Goal: Information Seeking & Learning: Learn about a topic

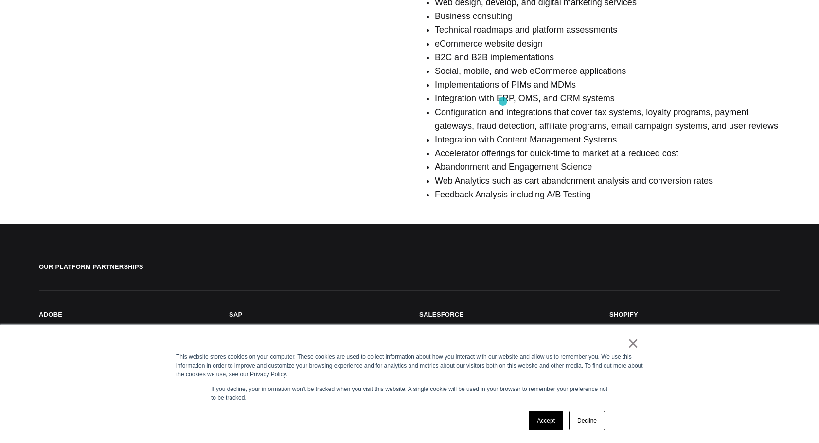
scroll to position [778, 0]
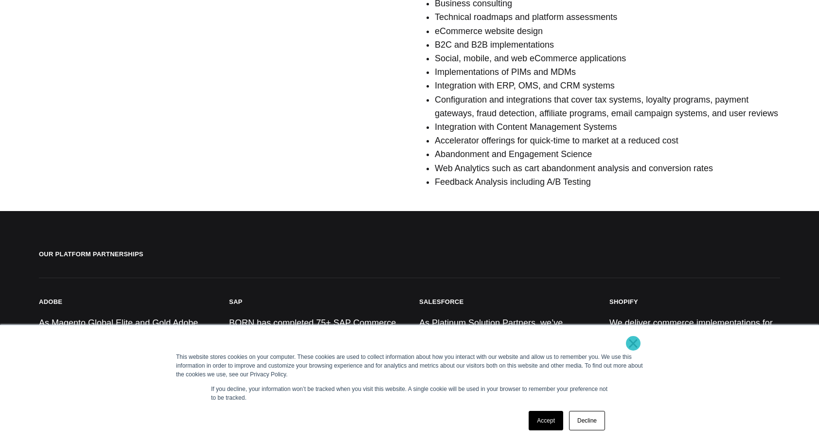
click at [633, 343] on link "×" at bounding box center [634, 343] width 12 height 9
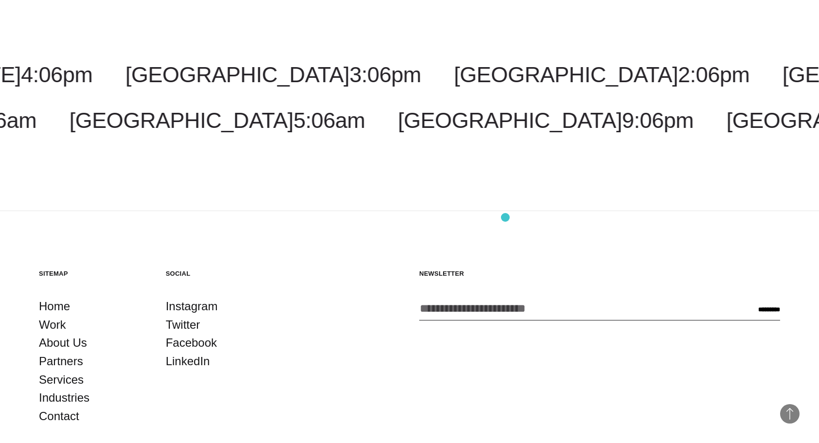
scroll to position [1381, 0]
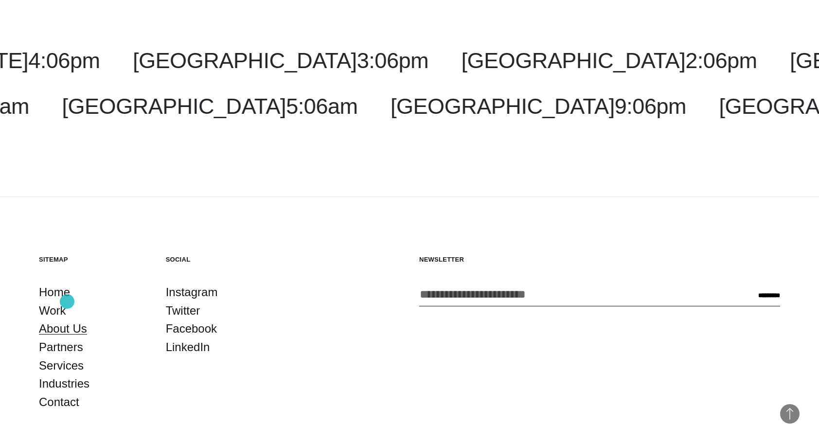
click at [67, 320] on link "About Us" at bounding box center [63, 329] width 48 height 18
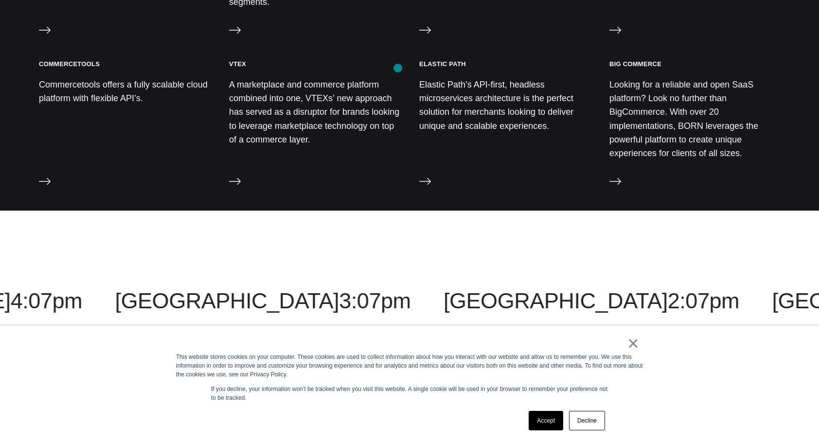
scroll to position [1022, 0]
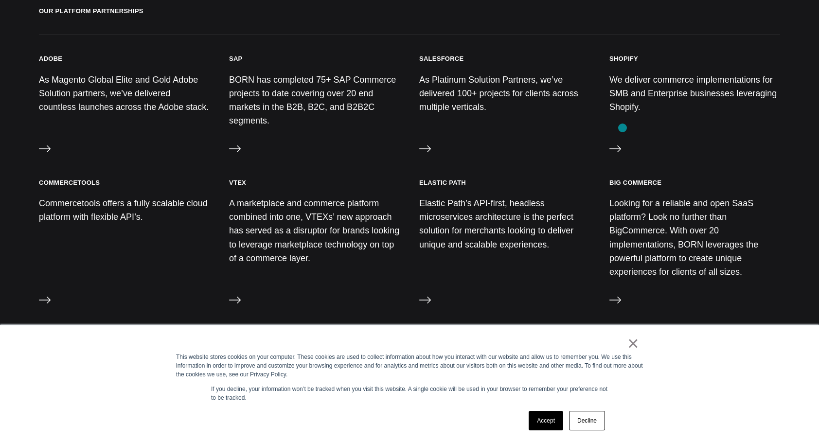
click at [623, 135] on div "Shopify We deliver commerce implementations for SMB and Enterprise businesses l…" at bounding box center [695, 106] width 171 height 104
click at [617, 143] on icon at bounding box center [616, 149] width 12 height 12
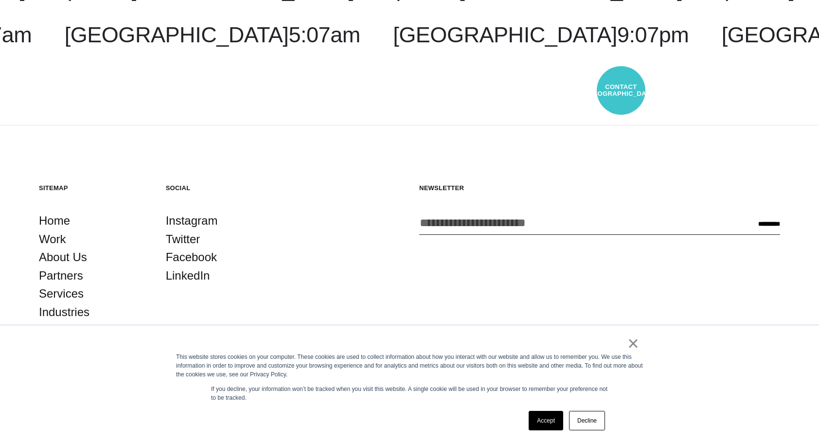
scroll to position [1590, 0]
